Goal: Information Seeking & Learning: Find specific fact

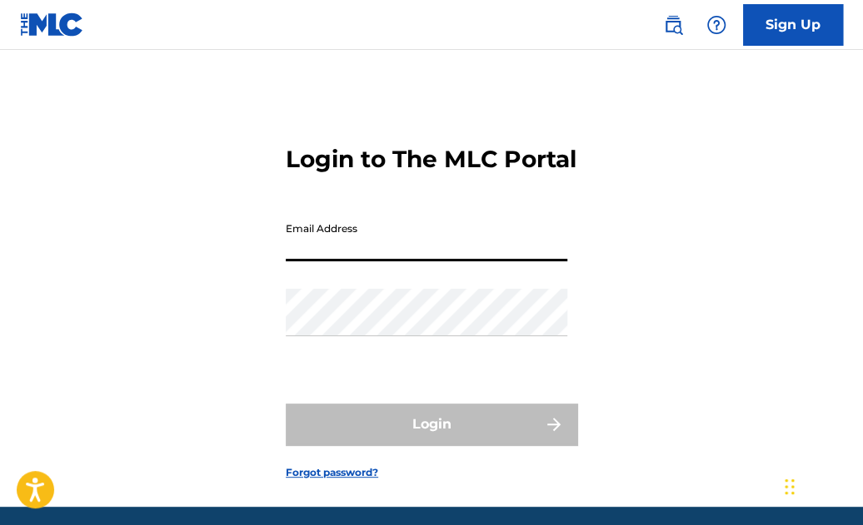
click at [435, 261] on input "Email Address" at bounding box center [426, 237] width 281 height 47
type input "[EMAIL_ADDRESS][DOMAIN_NAME]"
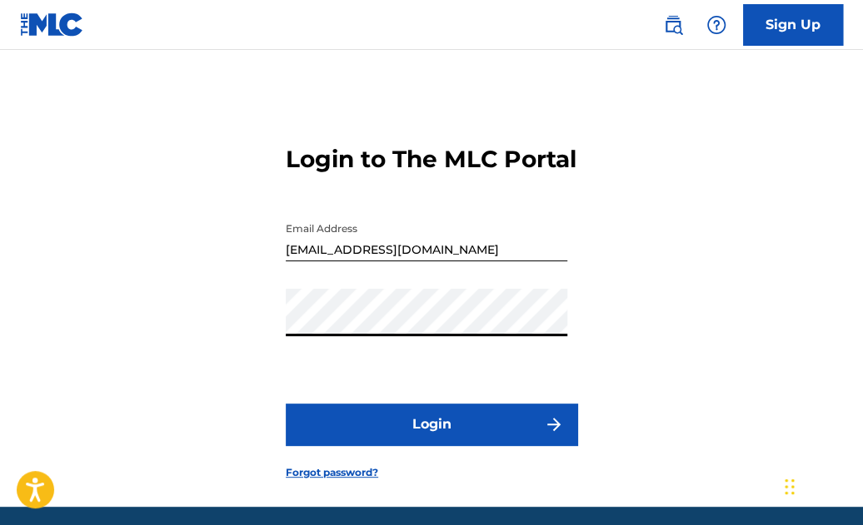
click at [427, 445] on button "Login" at bounding box center [431, 425] width 291 height 42
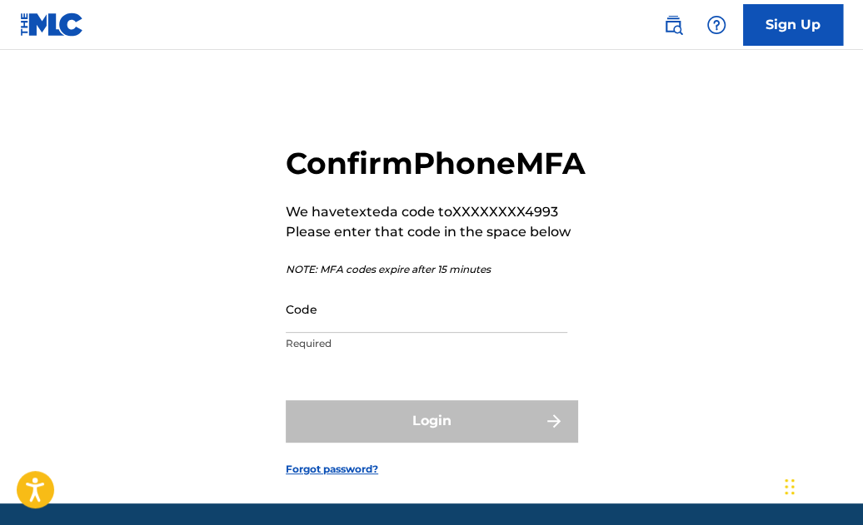
click at [399, 333] on input "Code" at bounding box center [426, 309] width 281 height 47
paste input "310864"
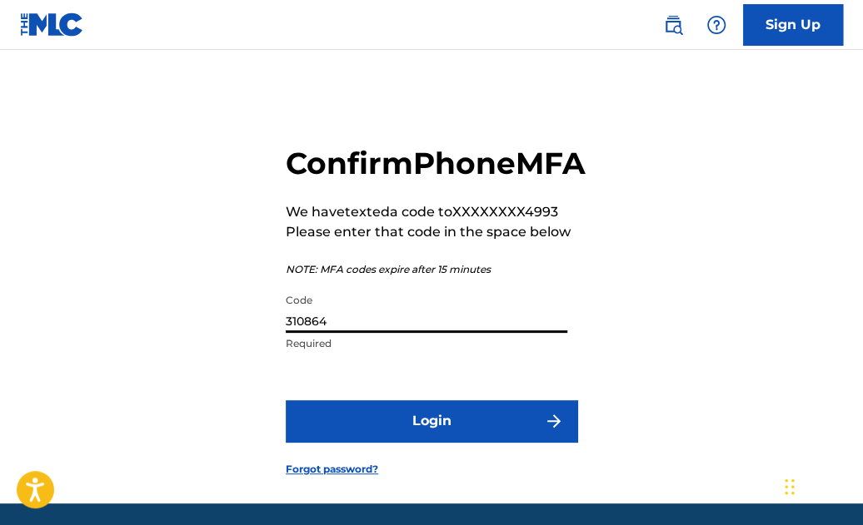
type input "310864"
click at [425, 442] on button "Login" at bounding box center [431, 421] width 291 height 42
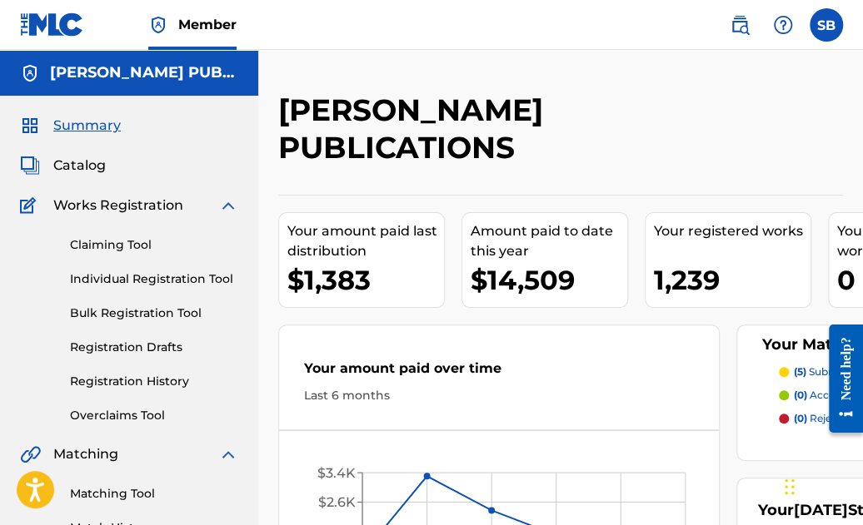
click at [735, 22] on img at bounding box center [739, 25] width 20 height 20
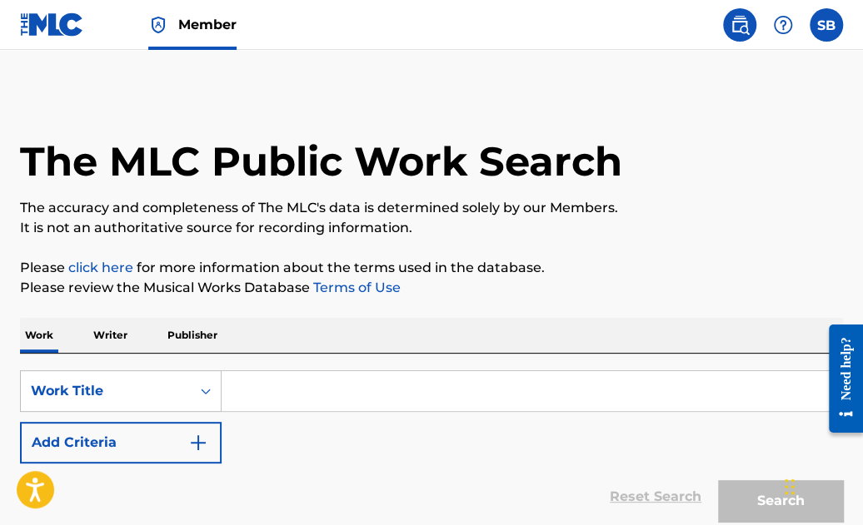
click at [362, 388] on input "Search Form" at bounding box center [531, 391] width 620 height 40
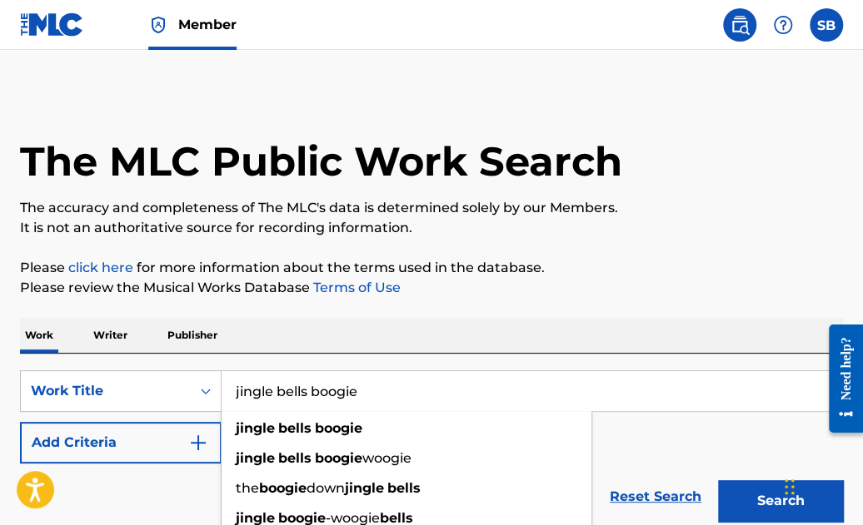
type input "jingle bells boogie"
click at [703, 271] on p "Please click here for more information about the terms used in the database." at bounding box center [431, 268] width 823 height 20
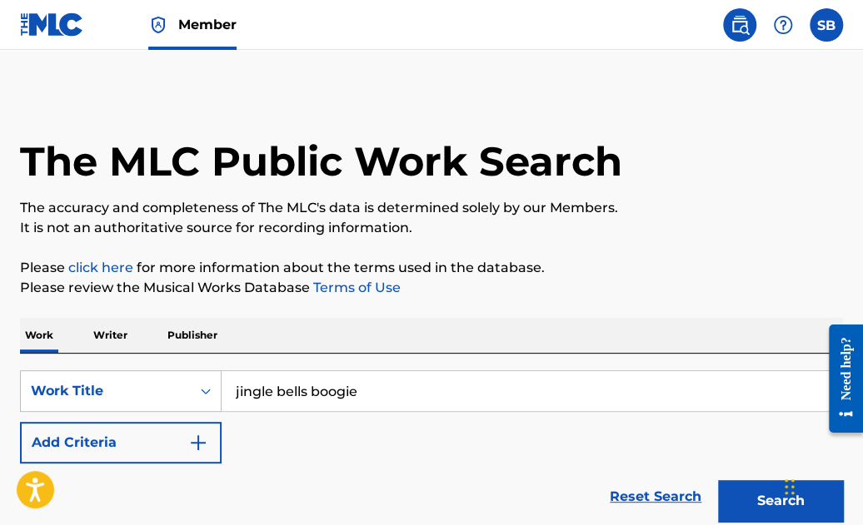
click at [760, 496] on button "Search" at bounding box center [780, 501] width 125 height 42
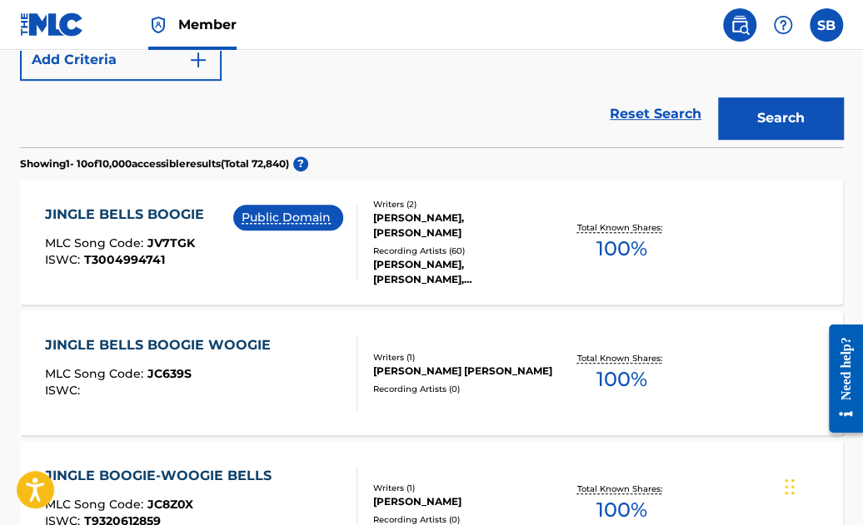
scroll to position [390, 0]
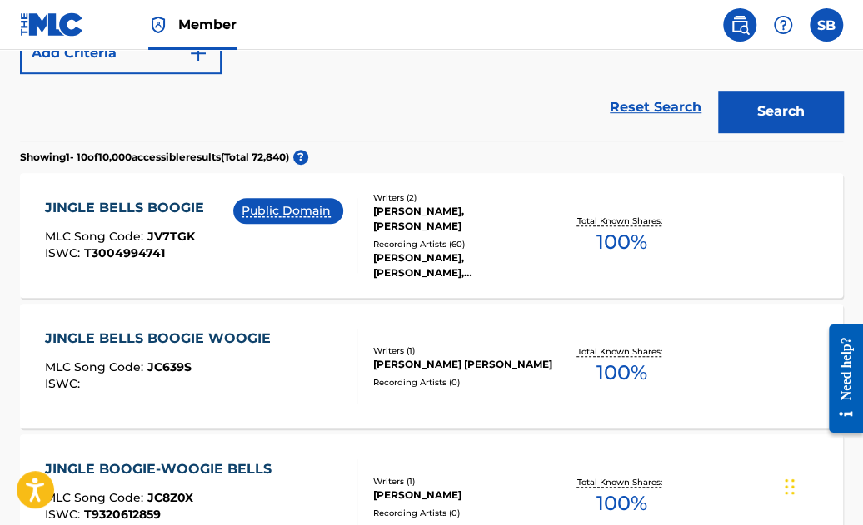
click at [350, 131] on div "Reset Search Search" at bounding box center [431, 107] width 823 height 67
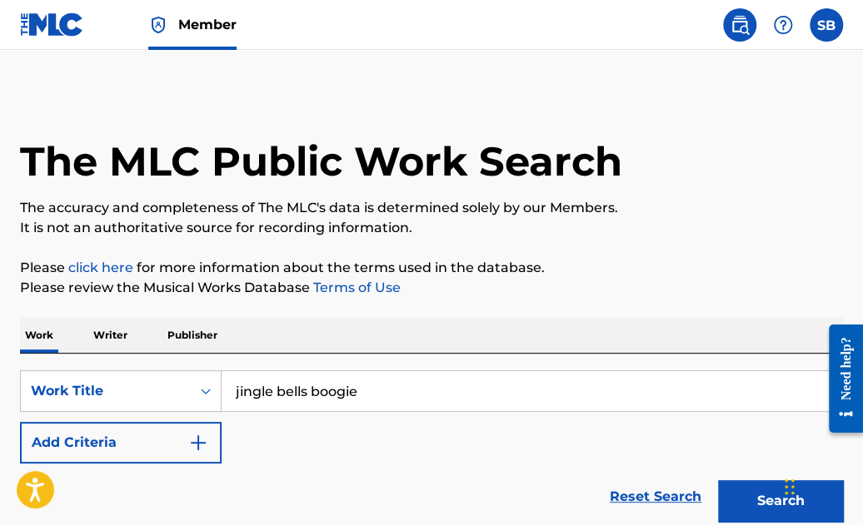
scroll to position [0, 0]
